Goal: Information Seeking & Learning: Learn about a topic

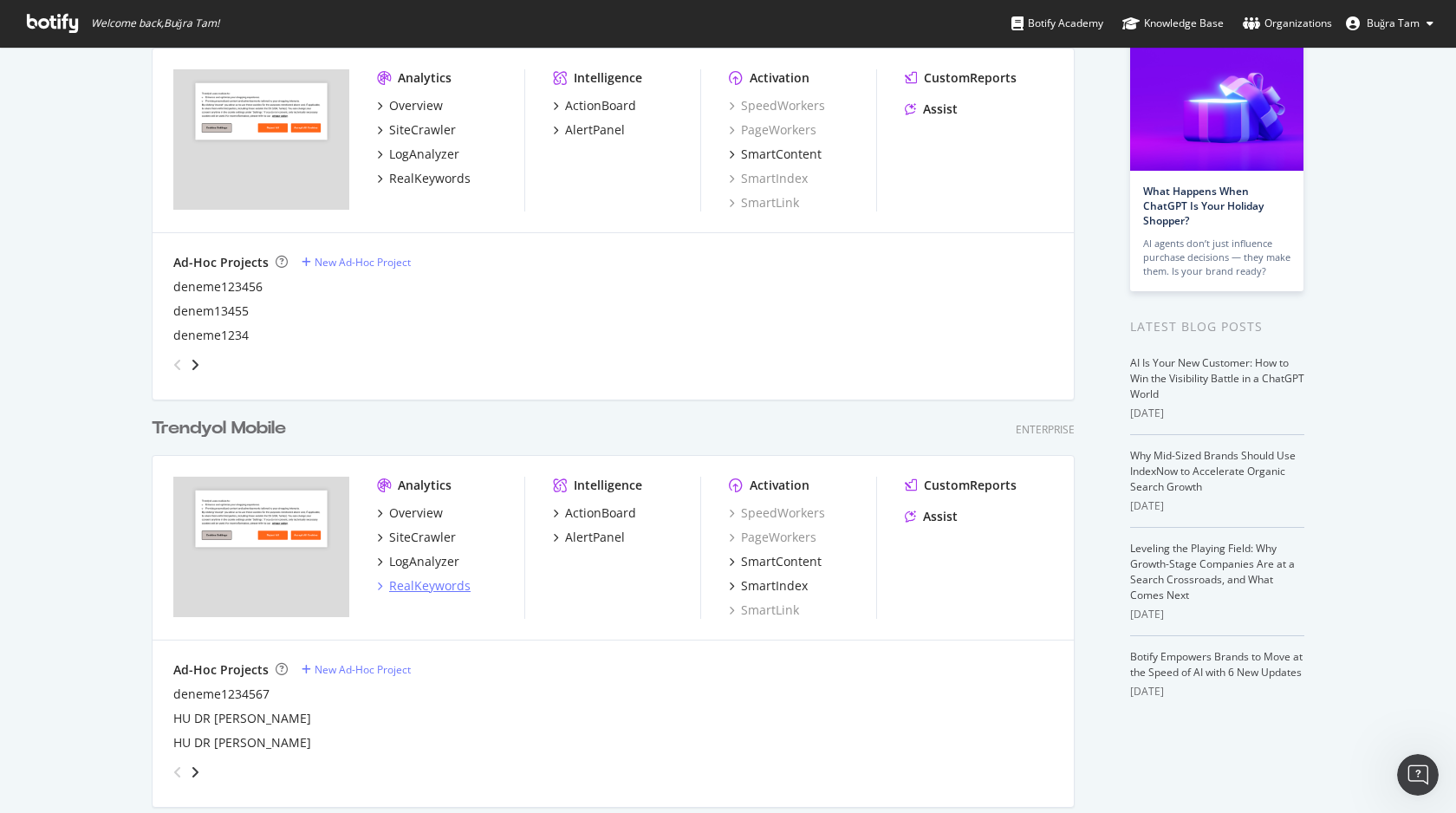
click at [422, 580] on div "RealKeywords" at bounding box center [430, 585] width 82 height 17
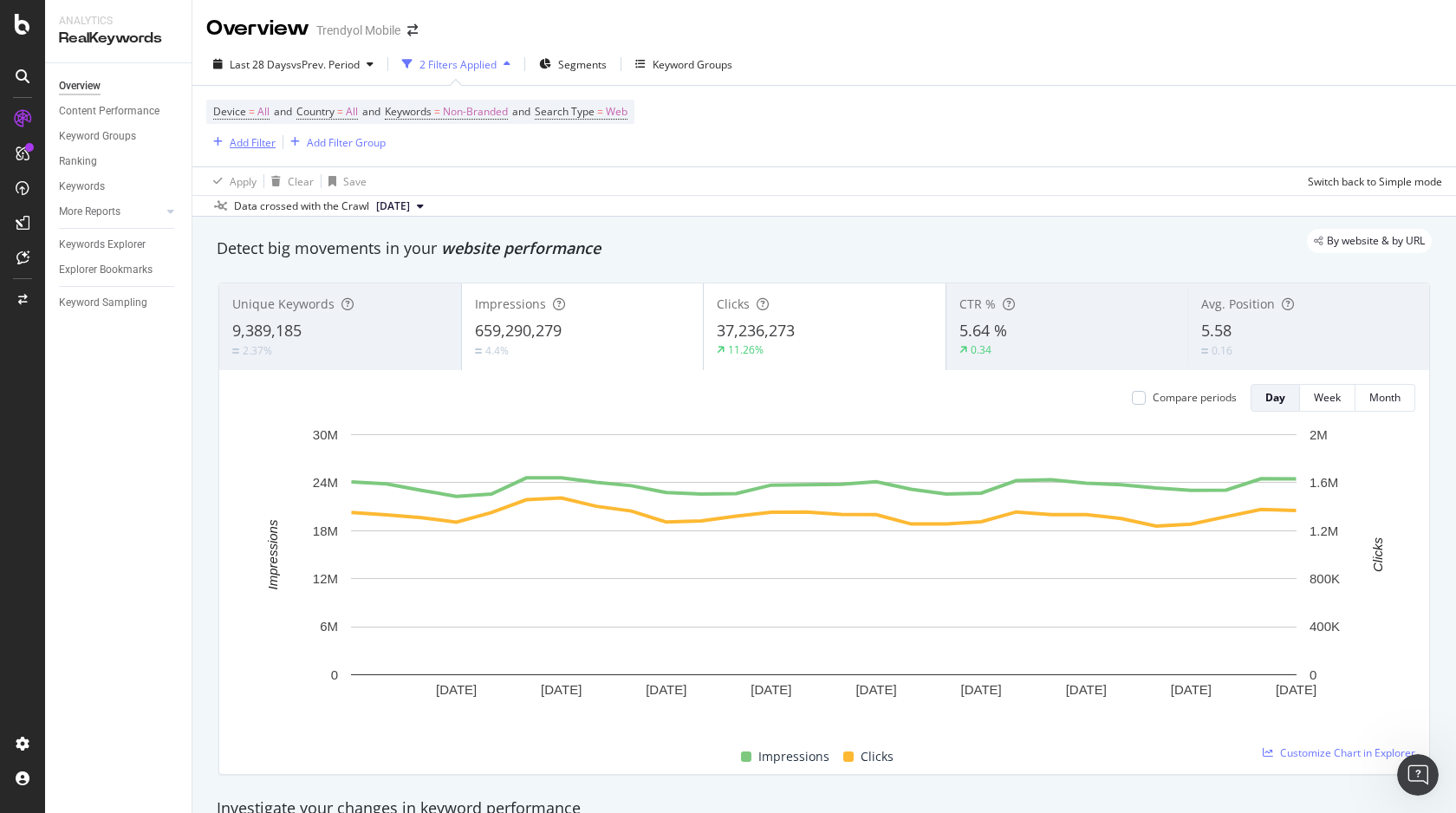
click at [250, 140] on div "Add Filter" at bounding box center [252, 142] width 46 height 15
click at [723, 171] on div "Apply Clear Save Switch back to Simple mode" at bounding box center [824, 180] width 1264 height 28
click at [238, 138] on div "Add Filter" at bounding box center [252, 142] width 46 height 15
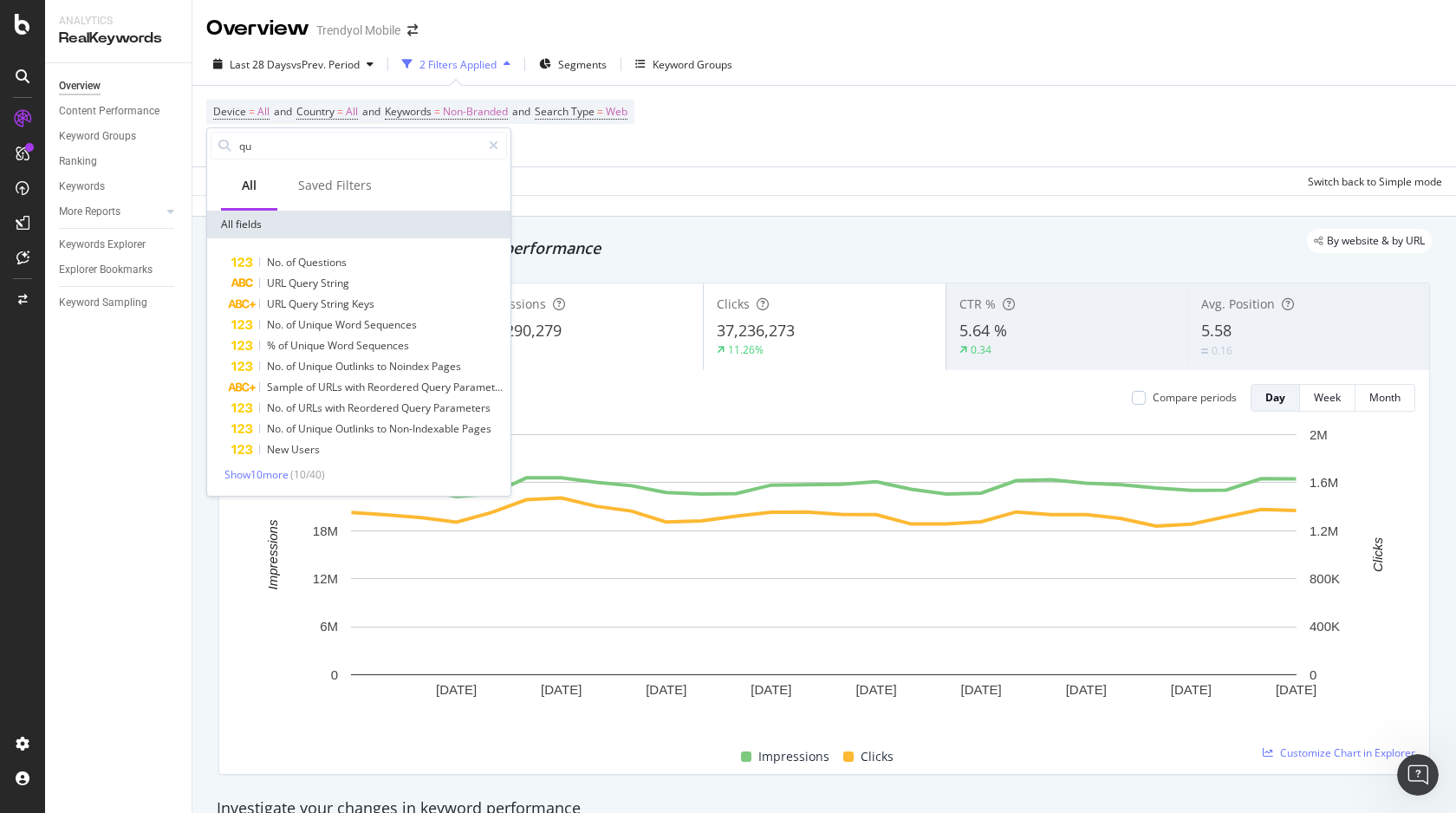
type input "q"
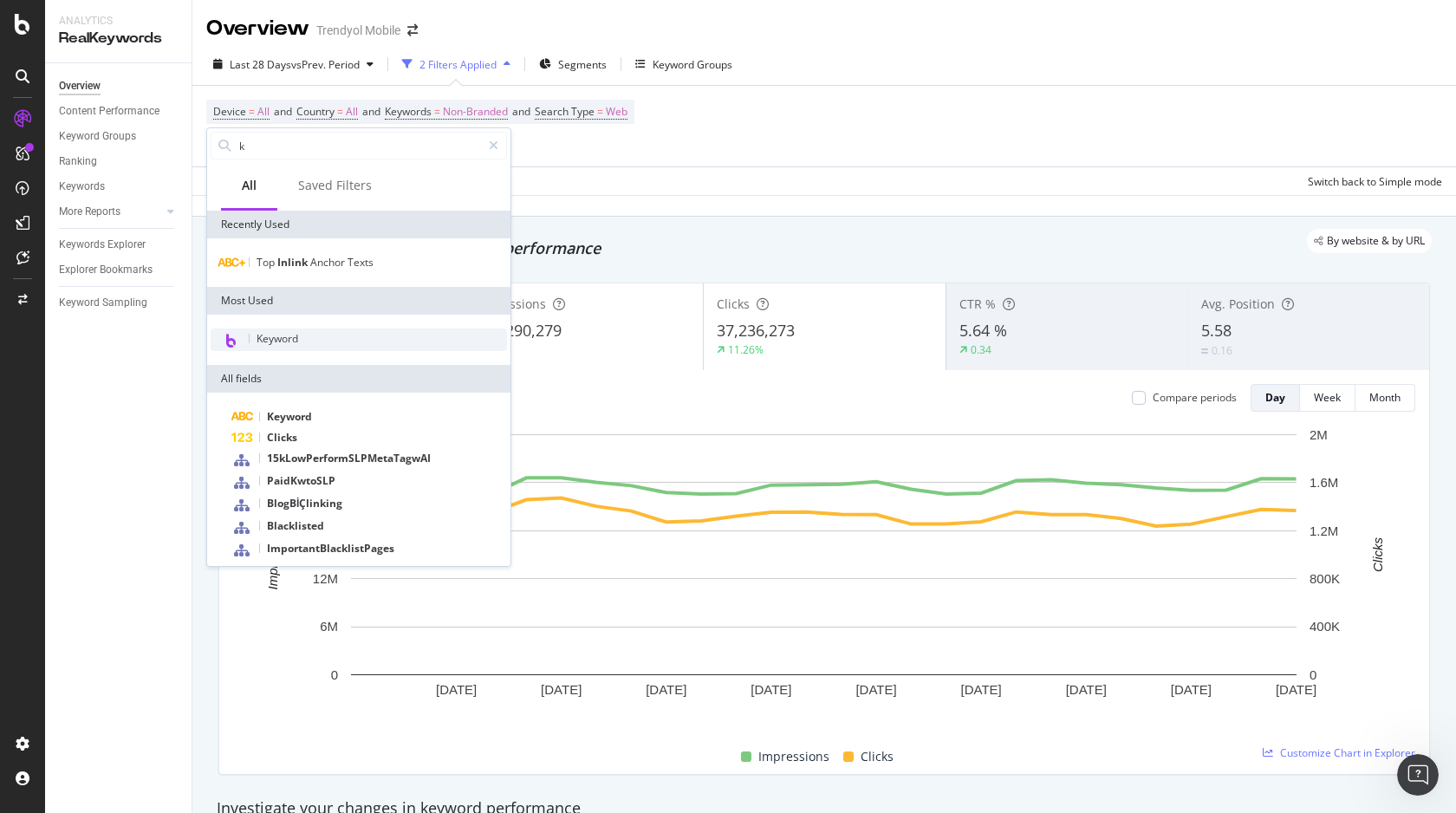
type input "k"
click at [297, 334] on span "Keyword" at bounding box center [277, 339] width 41 height 15
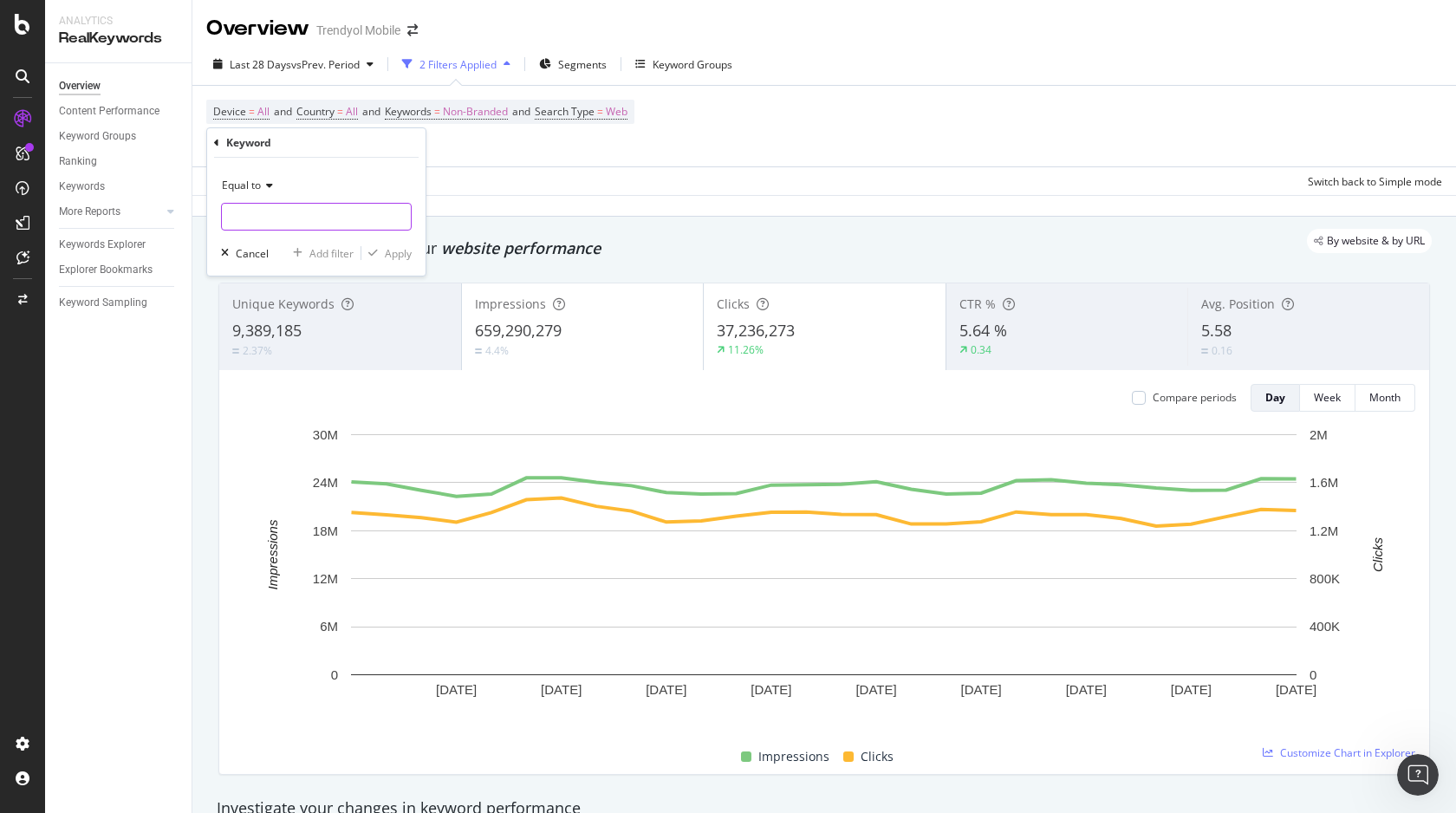
click at [297, 215] on input "text" at bounding box center [317, 217] width 189 height 28
click at [278, 184] on div "Equal to" at bounding box center [317, 185] width 191 height 28
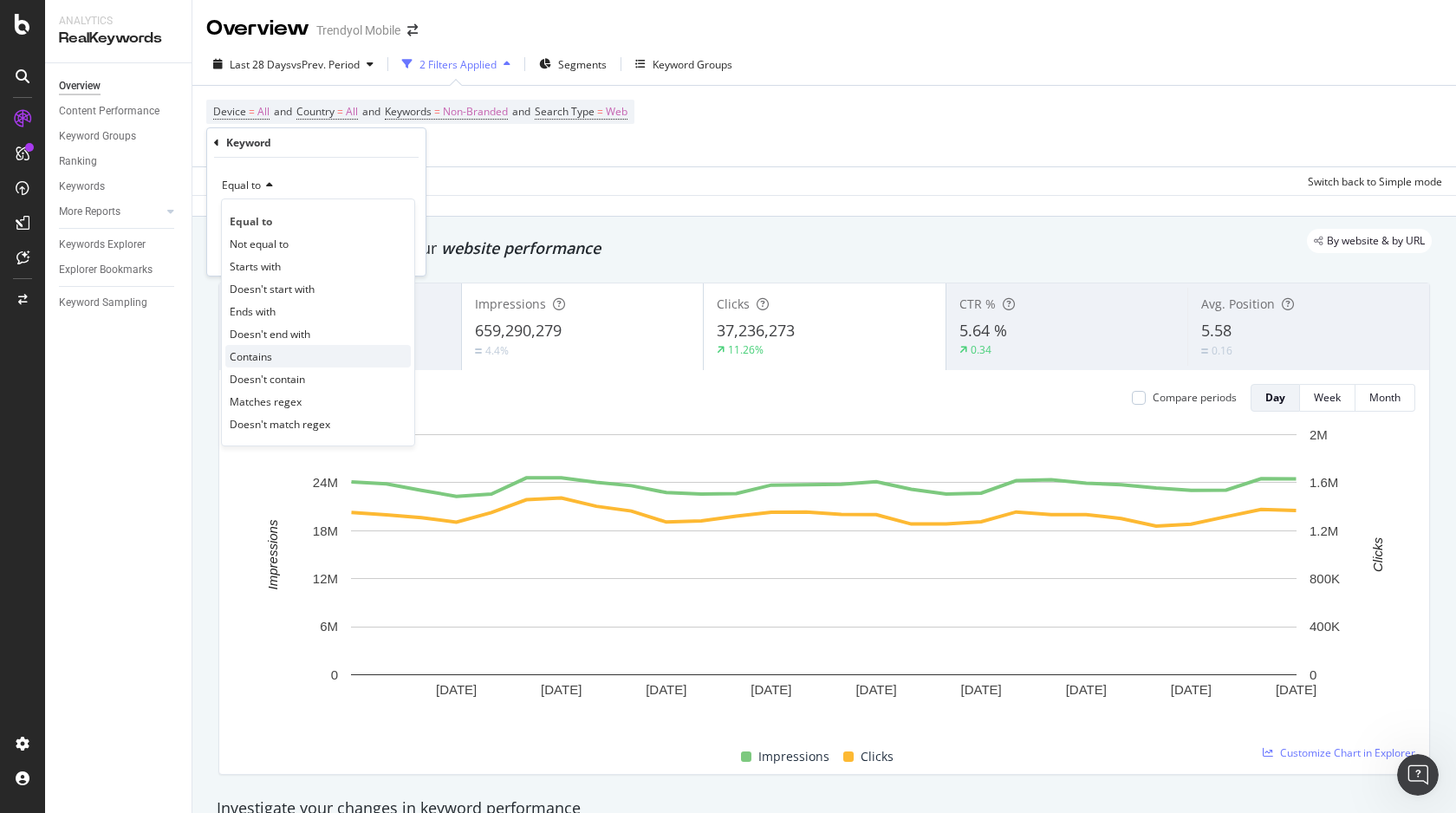
click at [268, 356] on span "Contains" at bounding box center [251, 357] width 42 height 15
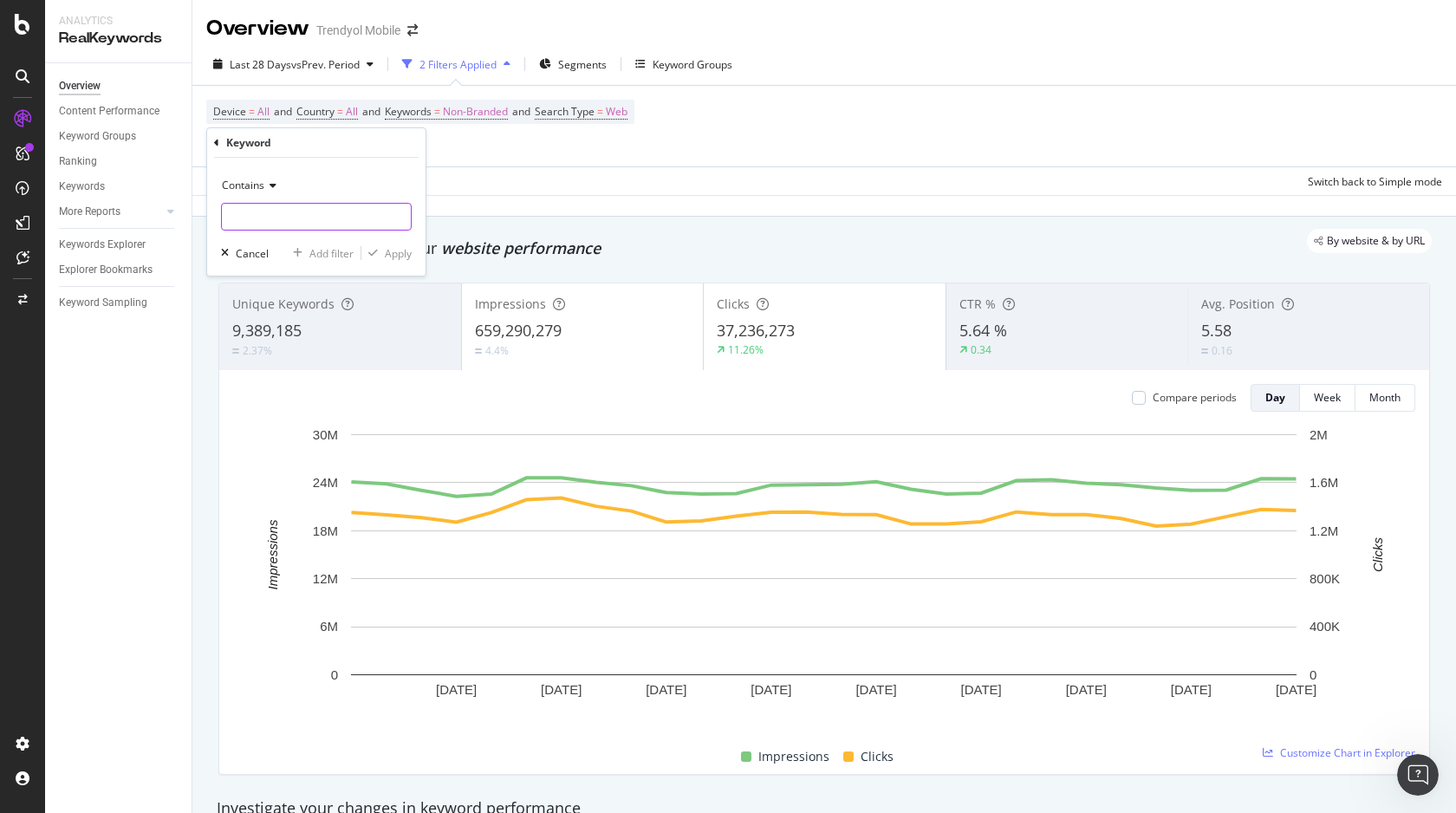
click at [291, 203] on input "text" at bounding box center [317, 217] width 189 height 28
type input "iphone"
click at [406, 266] on div "Contains iphone Cancel Add filter Apply" at bounding box center [317, 217] width 218 height 117
click at [398, 249] on div "Apply" at bounding box center [398, 253] width 27 height 15
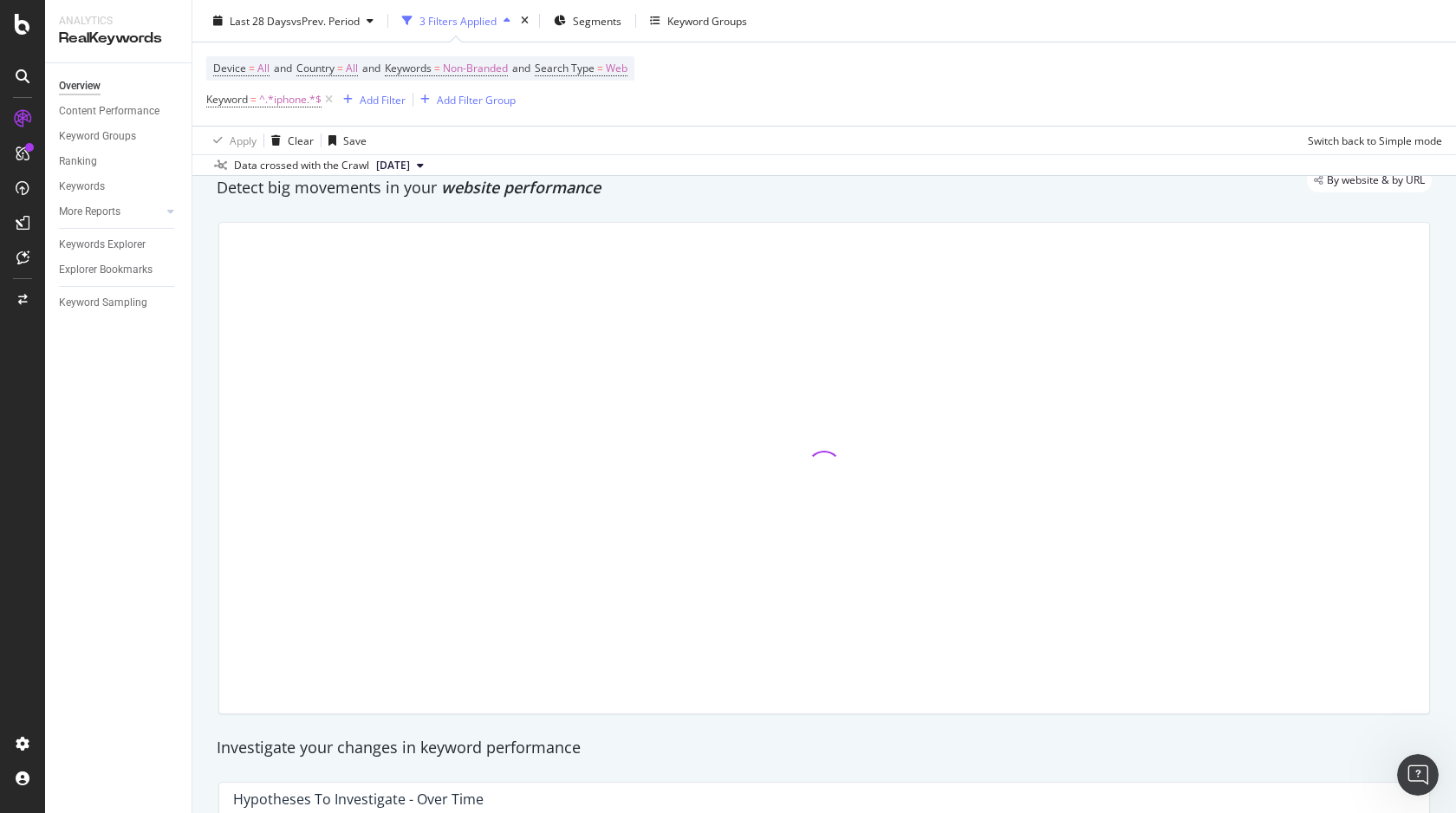
scroll to position [59, 0]
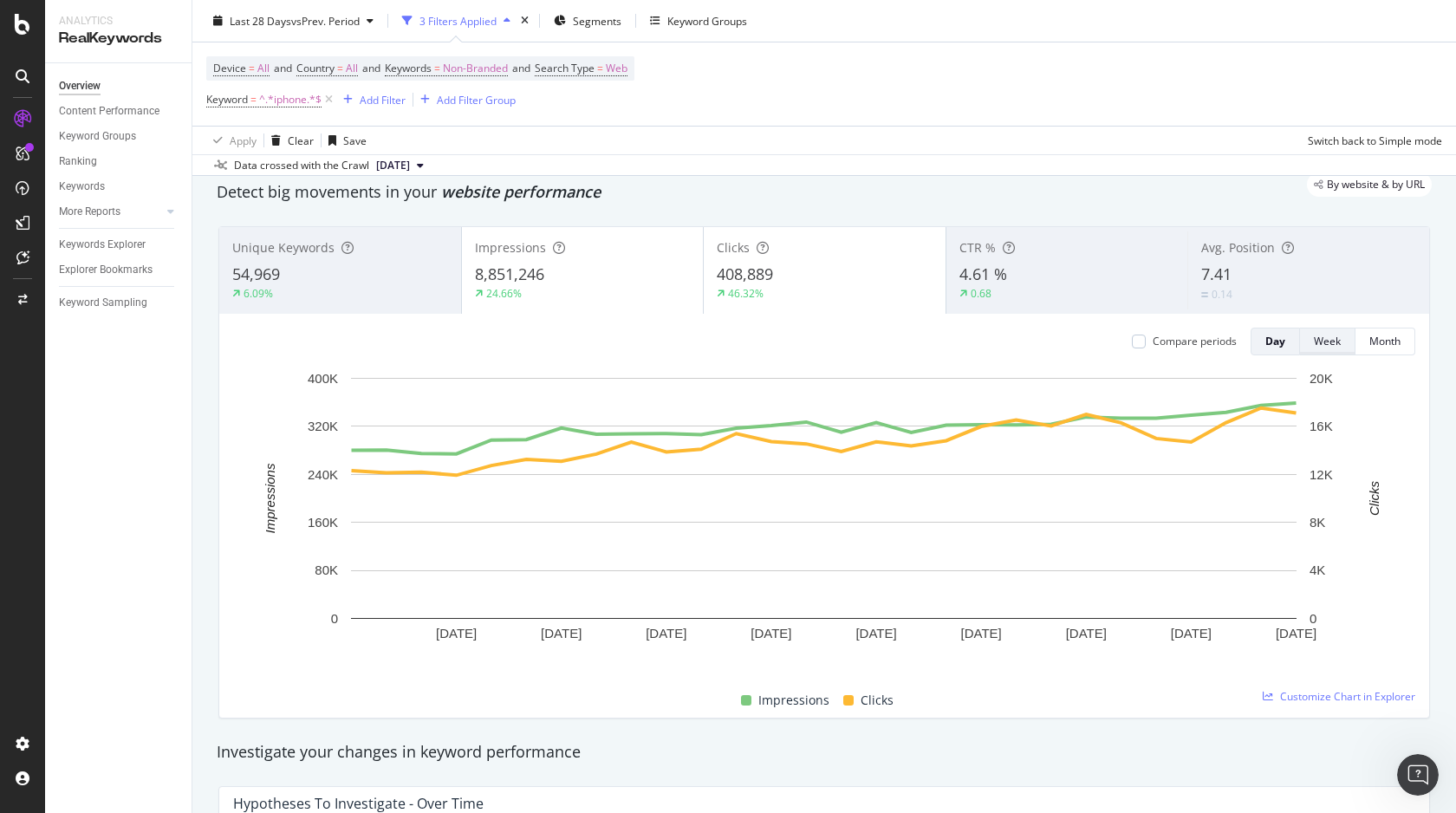
click at [1319, 349] on div "Week" at bounding box center [1327, 341] width 27 height 15
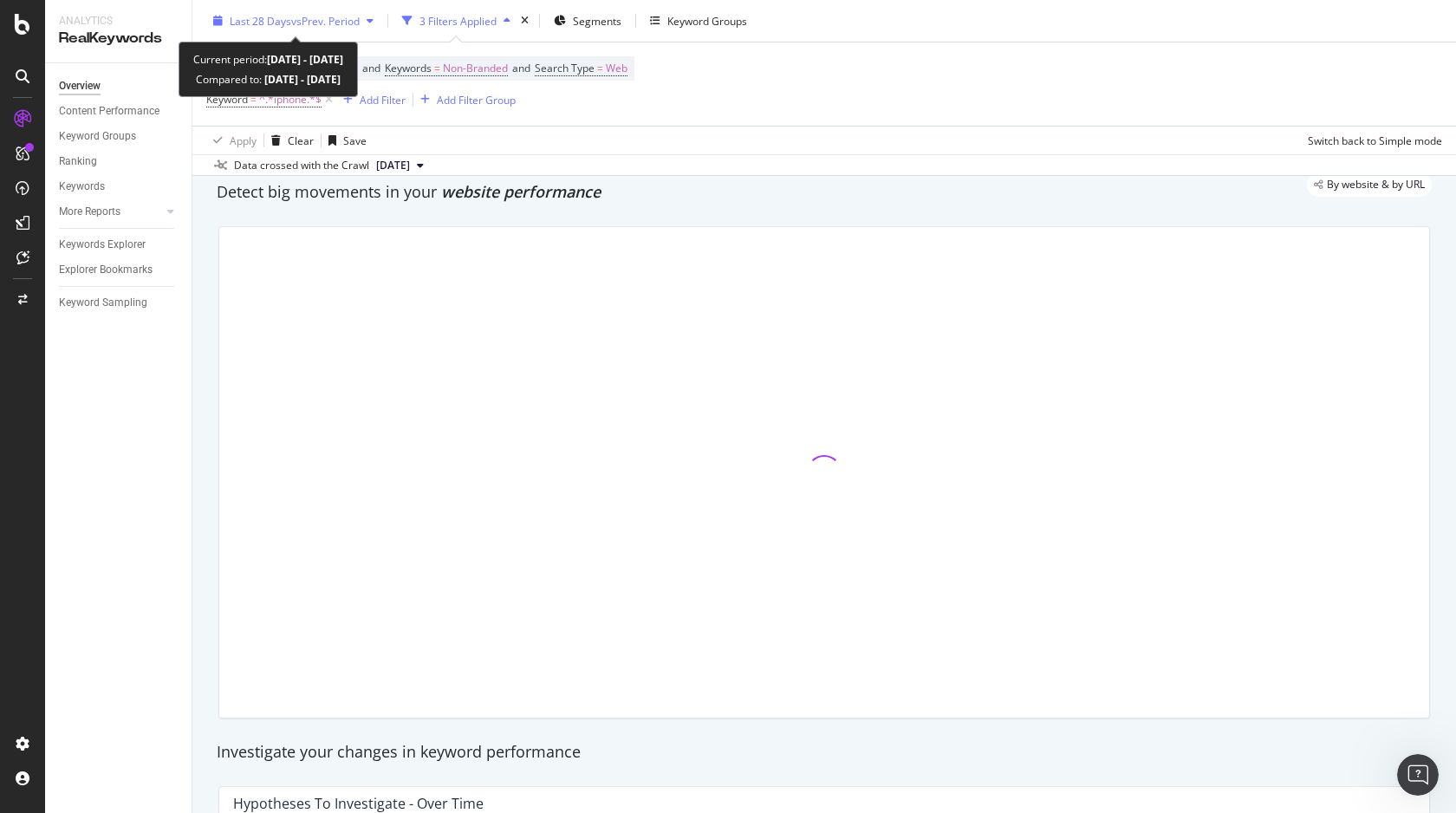
click at [313, 20] on span "vs Prev. Period" at bounding box center [325, 20] width 69 height 15
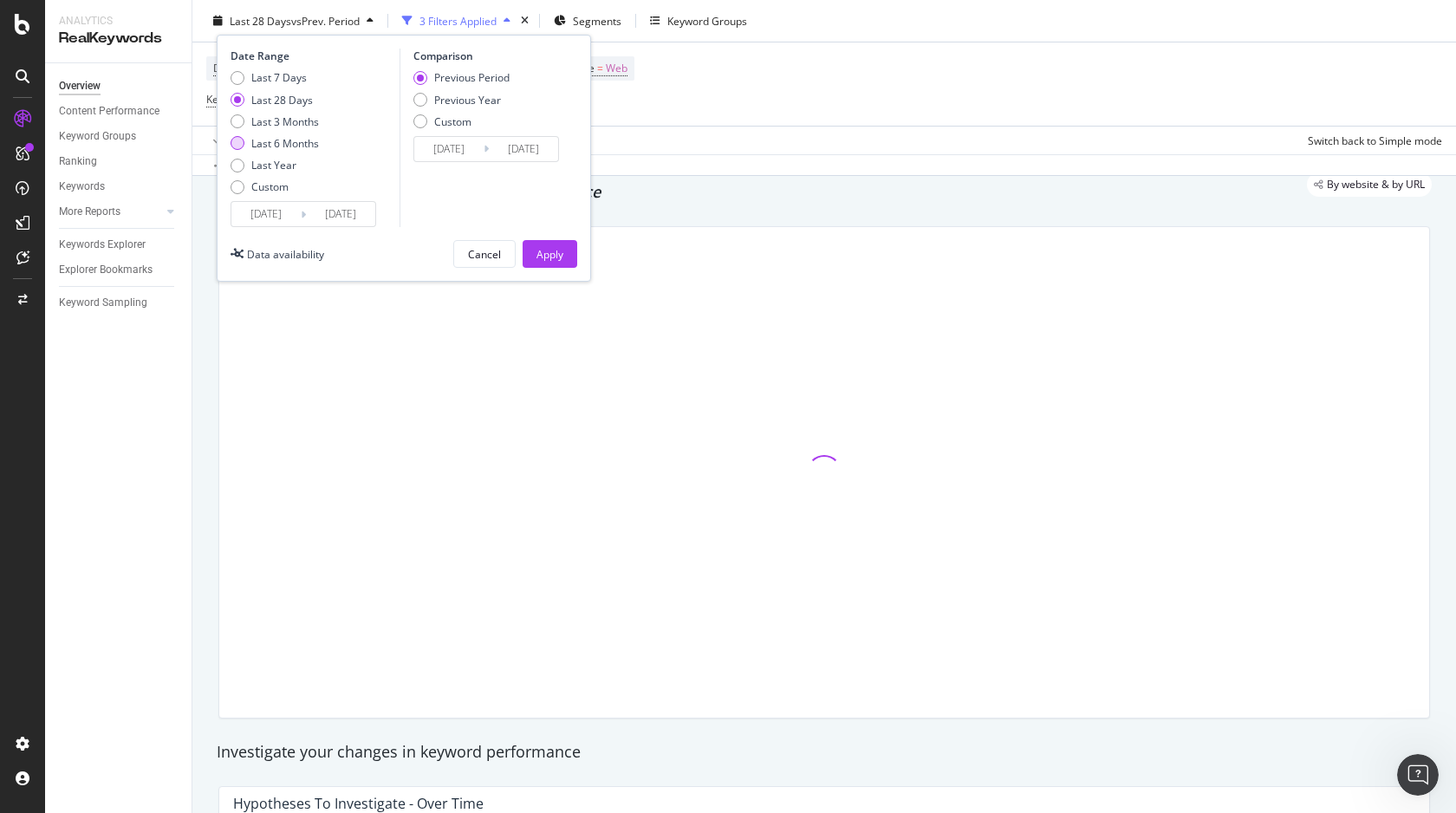
click at [294, 142] on div "Last 6 Months" at bounding box center [286, 143] width 68 height 15
type input "[DATE]"
click at [542, 254] on div "Apply" at bounding box center [550, 253] width 27 height 15
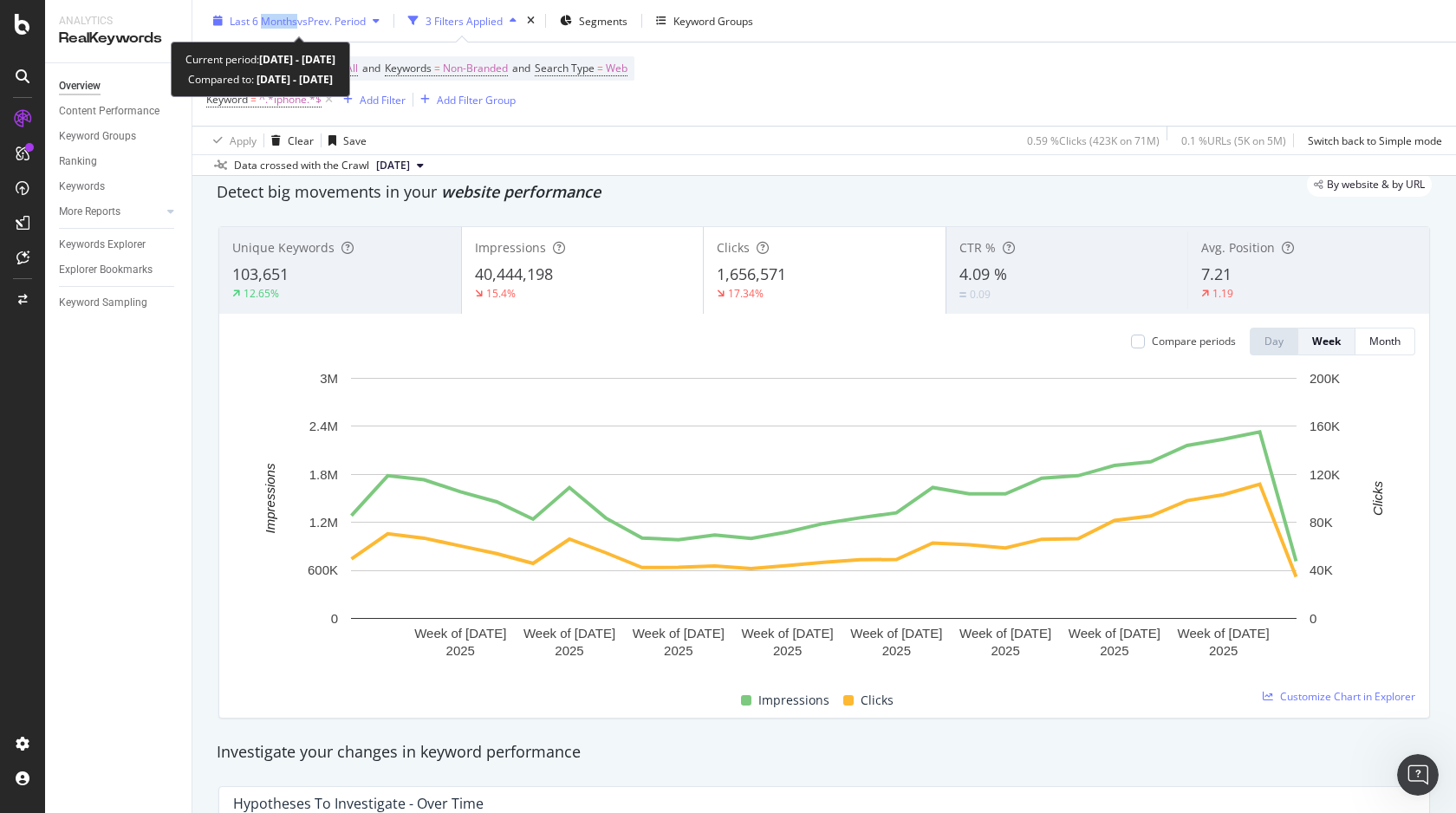
click at [266, 26] on span "Last 6 Months" at bounding box center [263, 20] width 68 height 15
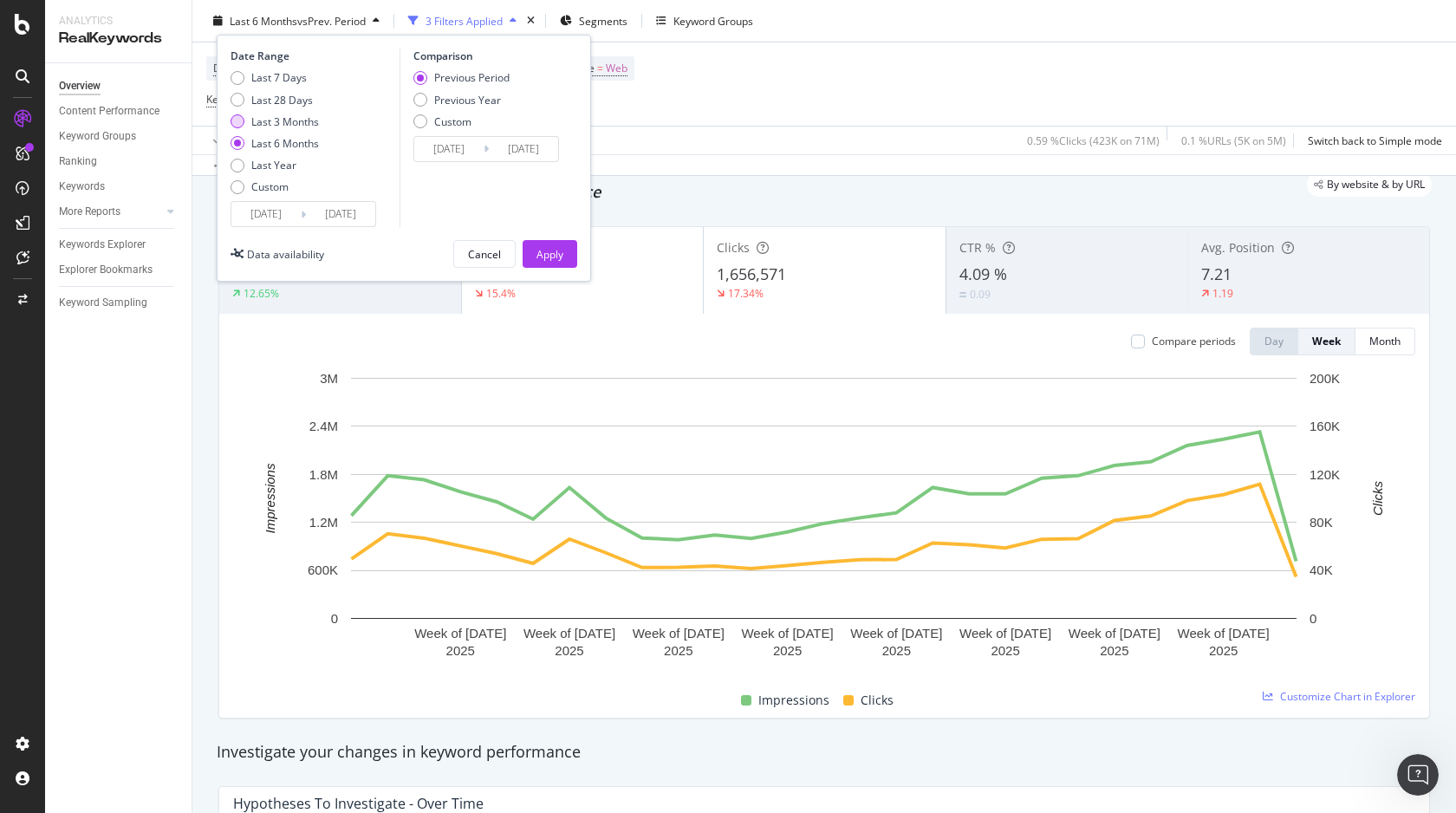
click at [288, 124] on div "Last 3 Months" at bounding box center [286, 121] width 68 height 15
type input "[DATE]"
click at [550, 255] on div "Apply" at bounding box center [550, 253] width 27 height 15
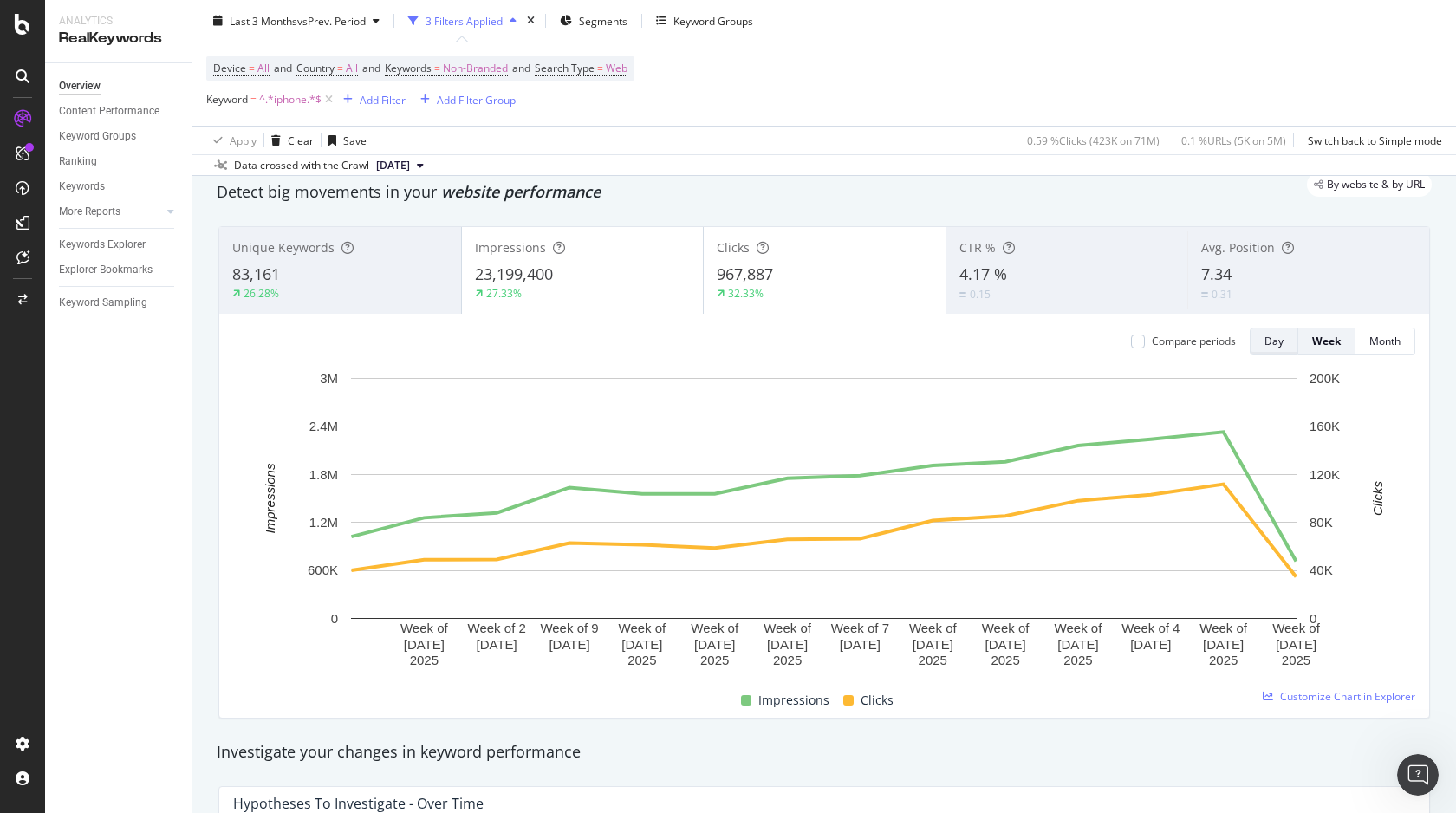
click at [1279, 339] on div "Day" at bounding box center [1274, 341] width 19 height 15
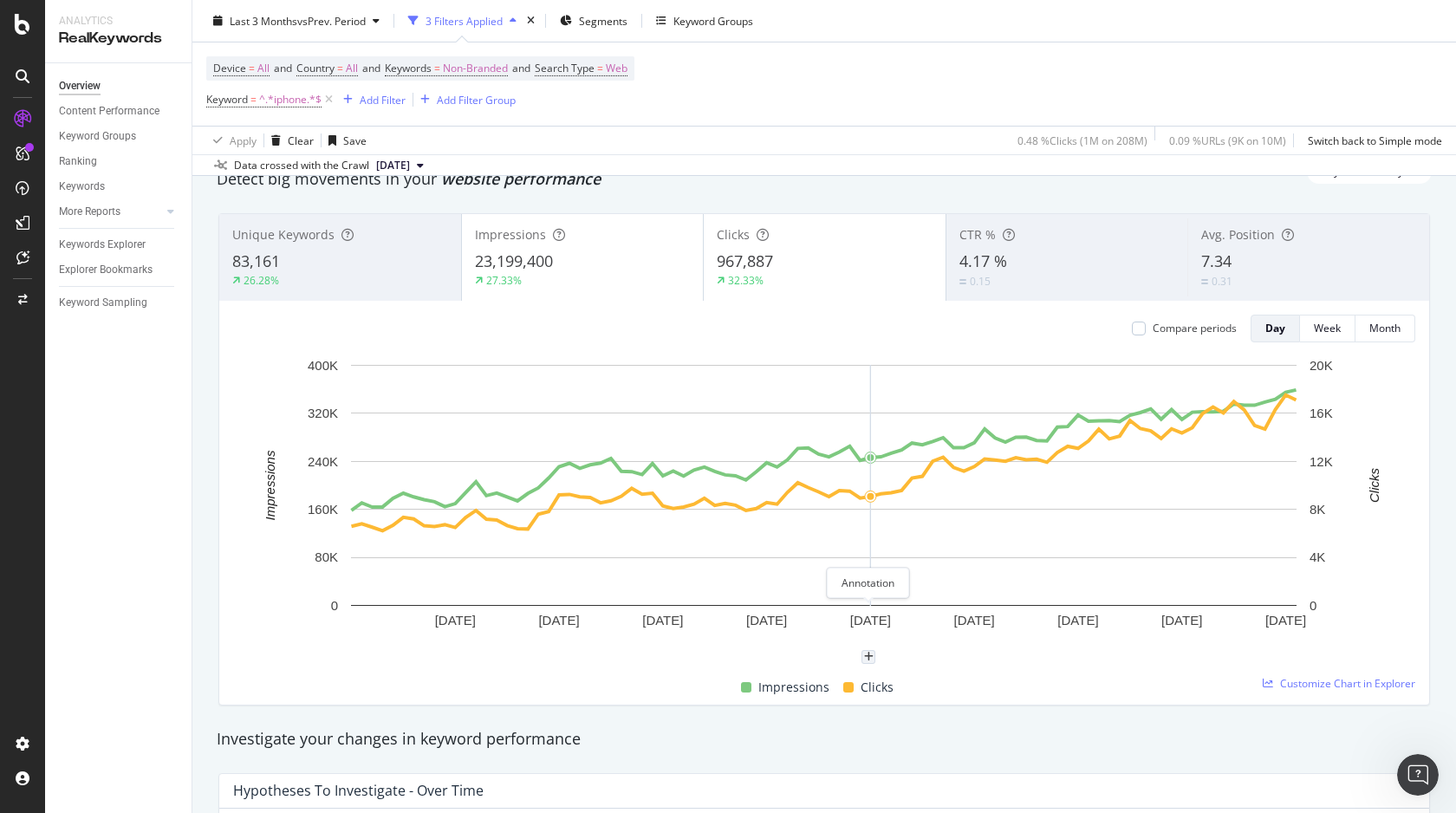
scroll to position [51, 0]
